Goal: Transaction & Acquisition: Book appointment/travel/reservation

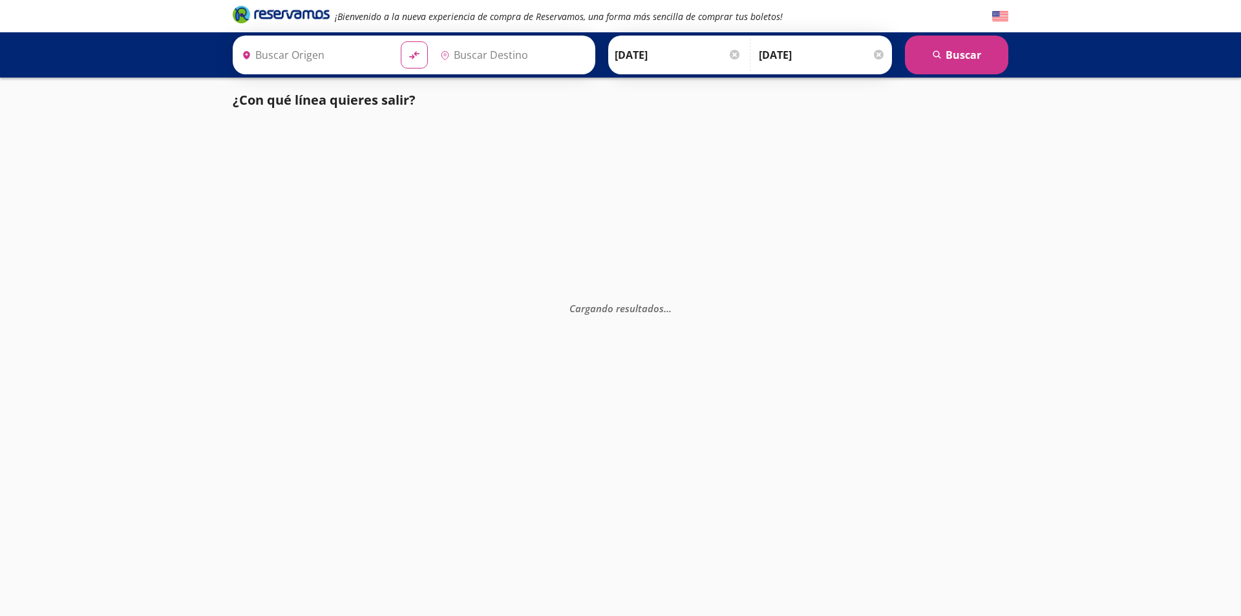
type input "Culiacán, [GEOGRAPHIC_DATA]"
type input "Hermosillo, [GEOGRAPHIC_DATA]"
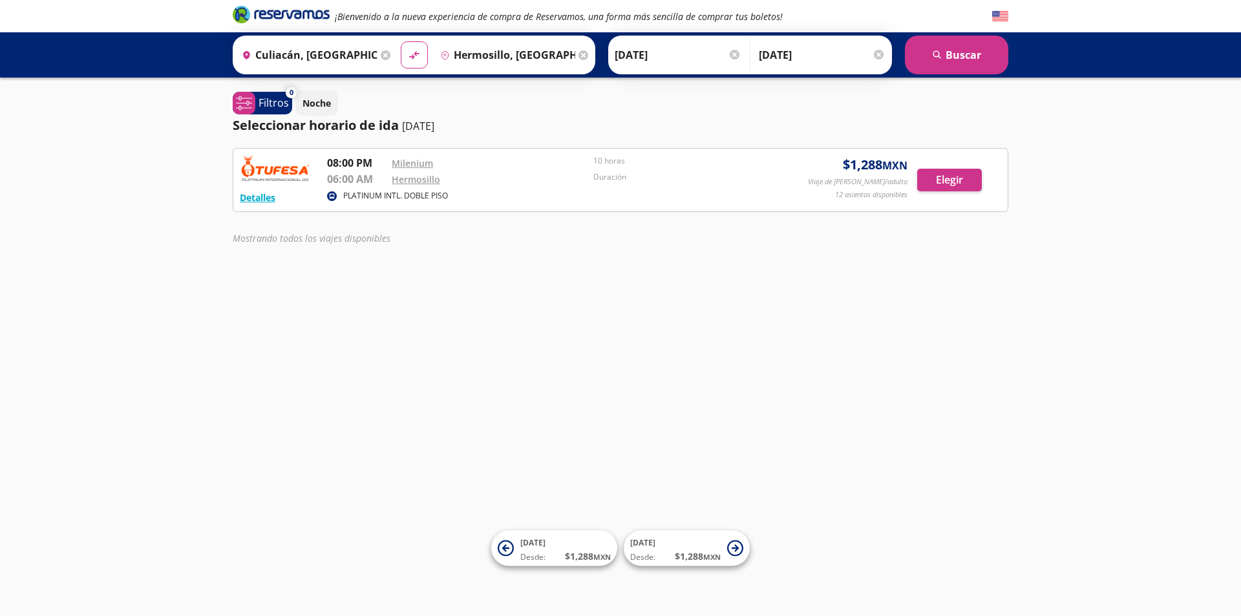
click at [492, 190] on div "PLATINUM INTL. DOBLE PISO" at bounding box center [557, 197] width 461 height 16
click at [262, 196] on button "Detalles" at bounding box center [258, 198] width 36 height 14
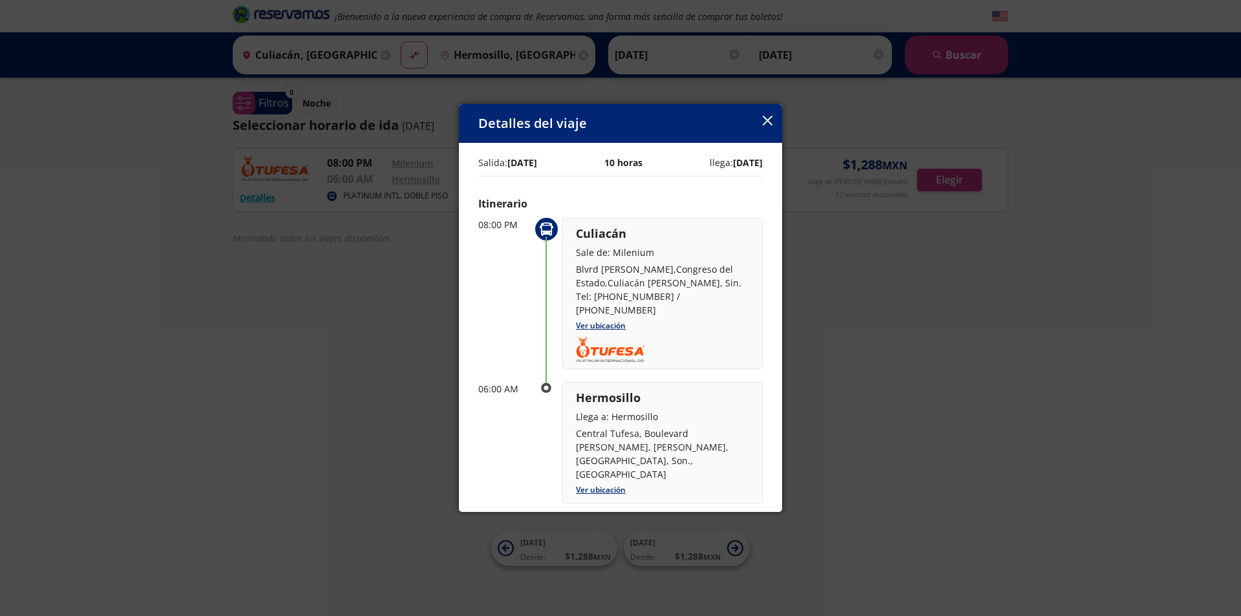
click at [766, 123] on icon "button" at bounding box center [768, 121] width 10 height 10
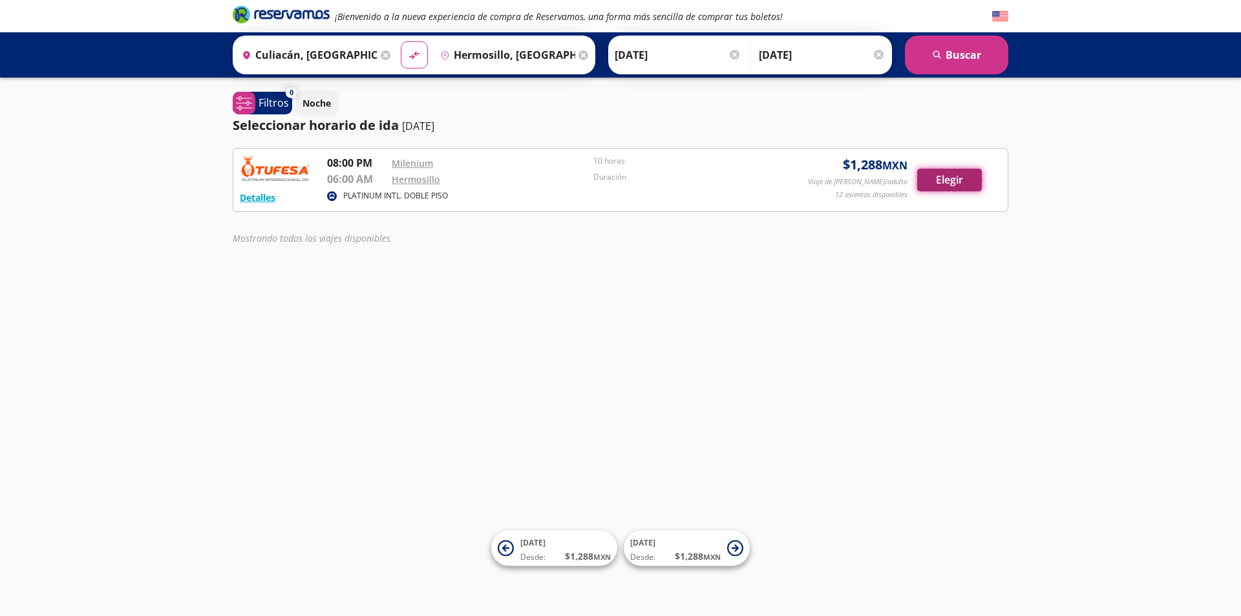
click at [950, 188] on button "Elegir" at bounding box center [949, 180] width 65 height 23
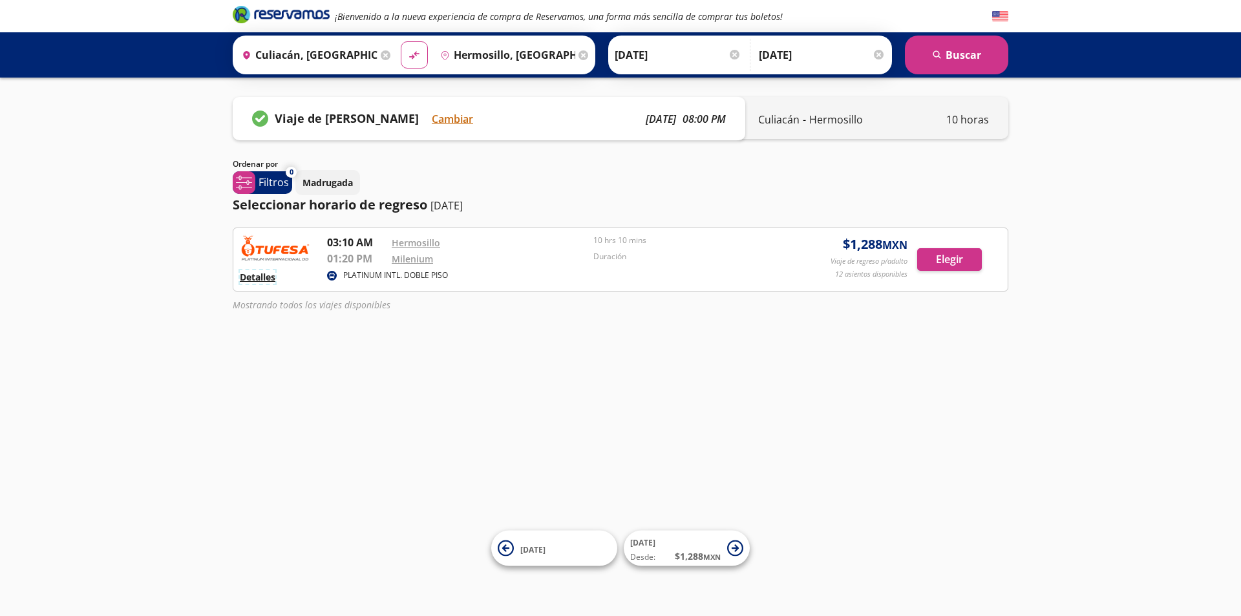
click at [266, 282] on button "Detalles" at bounding box center [258, 277] width 36 height 14
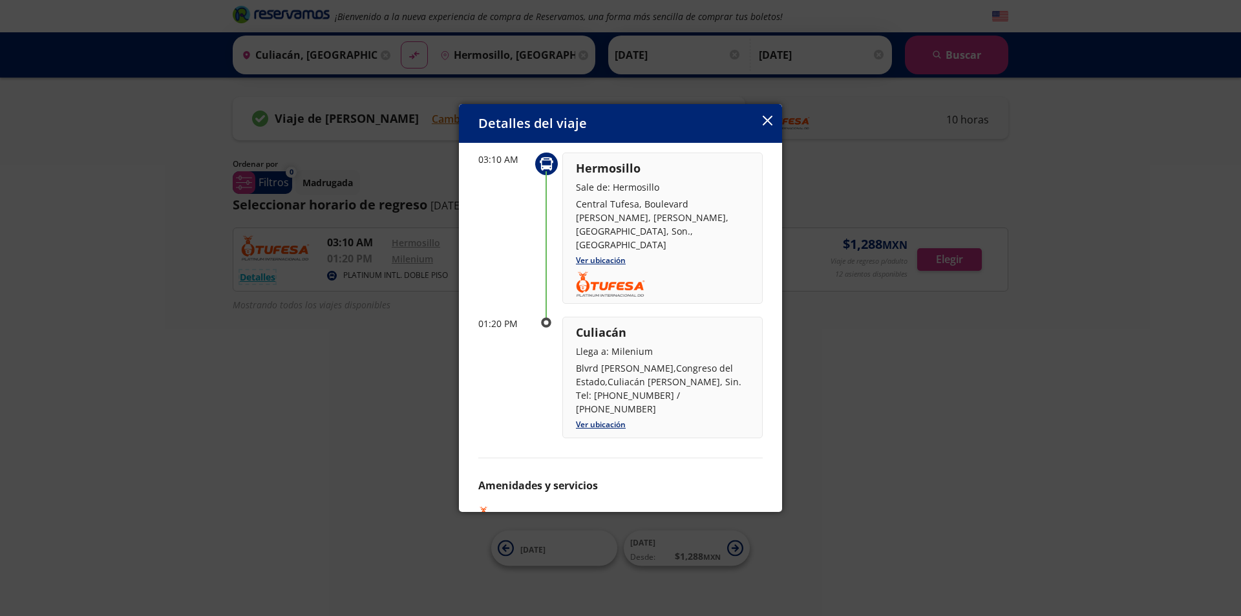
scroll to position [70, 0]
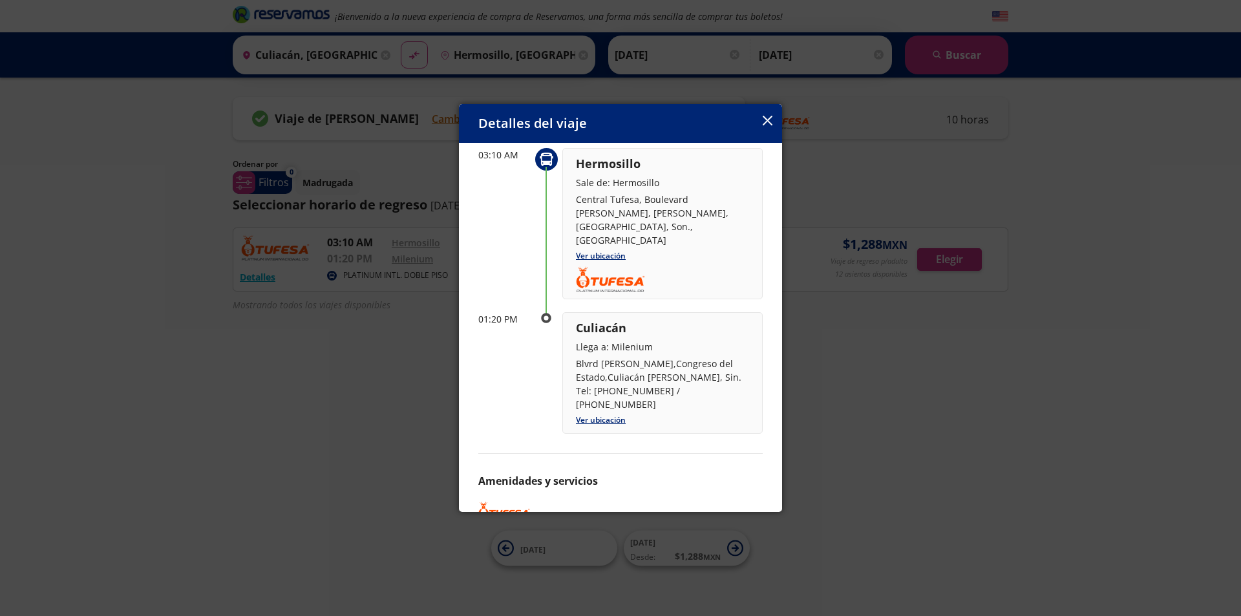
click at [770, 125] on icon "button" at bounding box center [768, 121] width 10 height 10
